Goal: Information Seeking & Learning: Find contact information

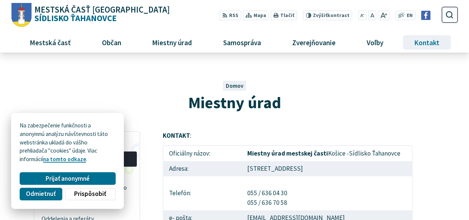
click at [422, 43] on span "Kontakt" at bounding box center [426, 42] width 31 height 20
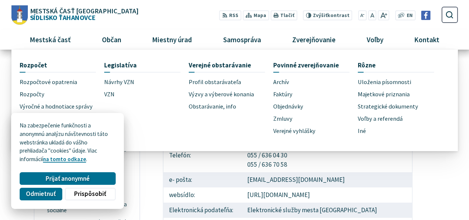
scroll to position [37, 0]
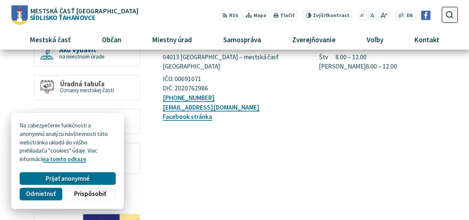
scroll to position [111, 0]
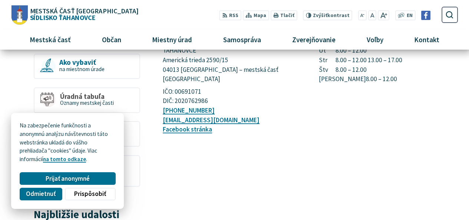
drag, startPoint x: 235, startPoint y: 97, endPoint x: 154, endPoint y: 100, distance: 80.8
click at [168, 106] on p "[PHONE_NUMBER] [EMAIL_ADDRESS][DOMAIN_NAME] Facebook stránka" at bounding box center [232, 120] width 139 height 29
drag, startPoint x: 159, startPoint y: 103, endPoint x: 221, endPoint y: 102, distance: 62.6
click at [222, 103] on article "Kontakt MESTSKÁ ČASŤ [GEOGRAPHIC_DATA]-SÍDLISKO ŤAHANOVCE [STREET_ADDRESS] – me…" at bounding box center [311, 198] width 318 height 357
copy link "[EMAIL_ADDRESS][DOMAIN_NAME]"
